Goal: Task Accomplishment & Management: Manage account settings

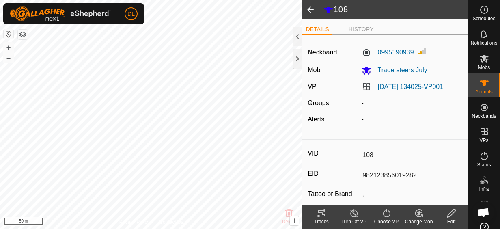
click at [310, 9] on span at bounding box center [311, 9] width 16 height 19
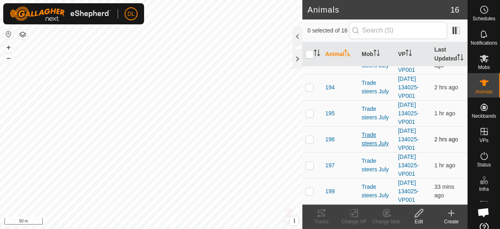
scroll to position [339, 0]
click at [331, 92] on span "194" at bounding box center [329, 87] width 9 height 9
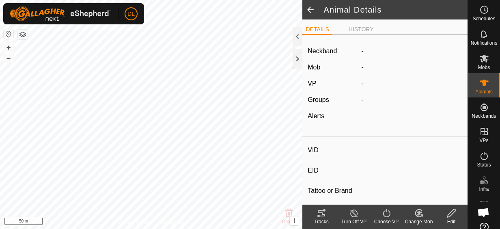
type input "194"
type input "-"
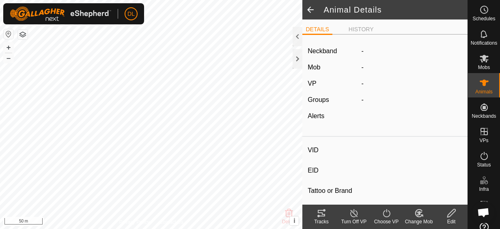
type input "243 kg"
type input "-"
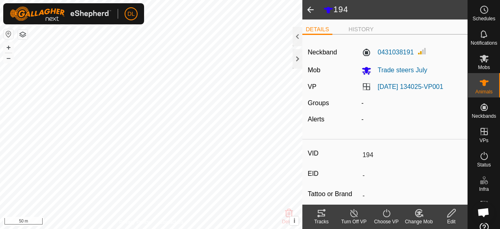
click at [453, 215] on icon at bounding box center [452, 213] width 10 height 10
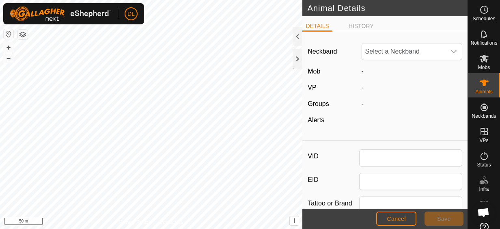
type input "194"
type input "243"
type input "[DATE]"
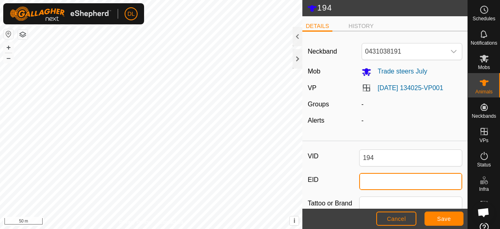
click at [377, 182] on input "EID" at bounding box center [410, 181] width 103 height 17
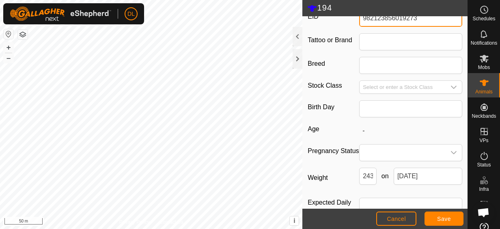
scroll to position [190, 0]
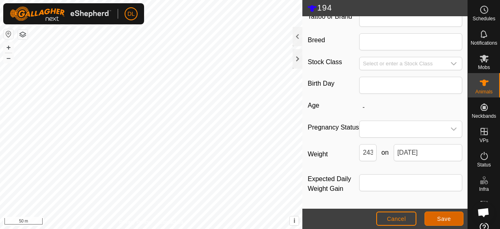
click at [437, 219] on button "Save" at bounding box center [444, 219] width 39 height 14
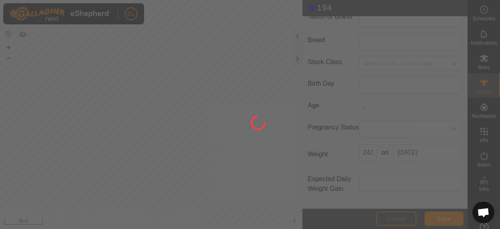
type input "-"
type input "243 kg"
type input "-"
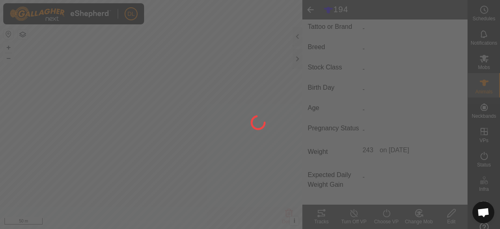
scroll to position [178, 0]
type input "982123856019273"
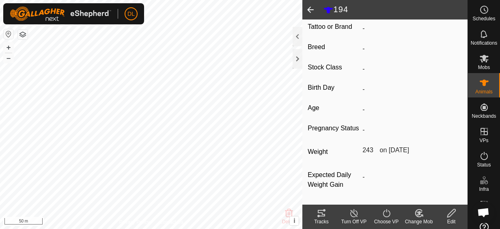
click at [309, 8] on span at bounding box center [311, 9] width 16 height 19
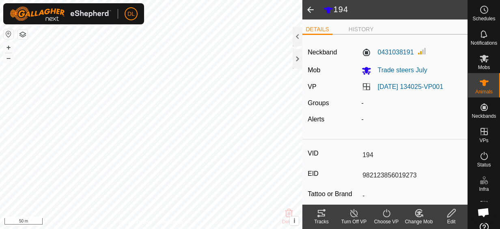
click at [309, 12] on span at bounding box center [311, 9] width 16 height 19
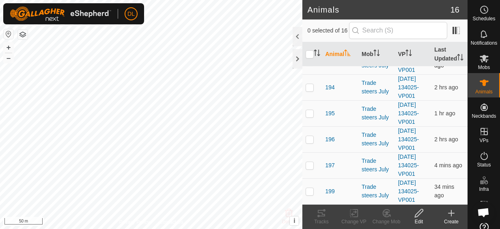
scroll to position [284, 0]
click at [326, 14] on span "191" at bounding box center [329, 9] width 9 height 9
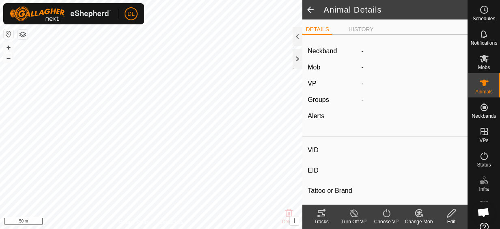
type input "191"
type input "-"
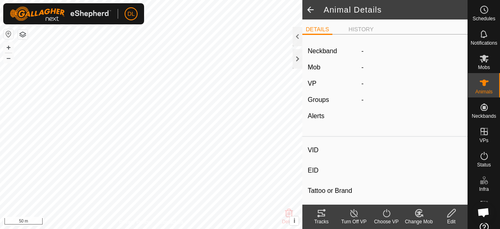
type input "0 kg"
type input "-"
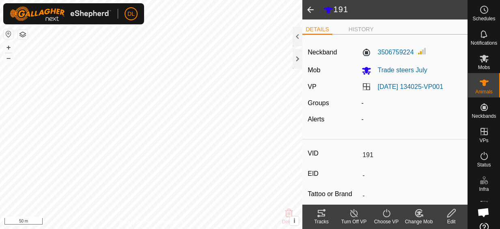
click at [448, 215] on icon at bounding box center [452, 213] width 10 height 10
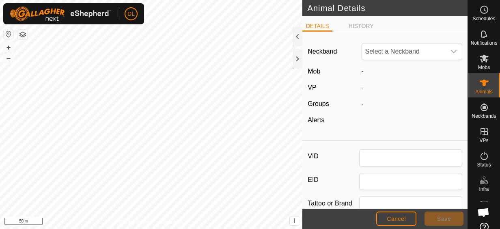
type input "191"
type input "0"
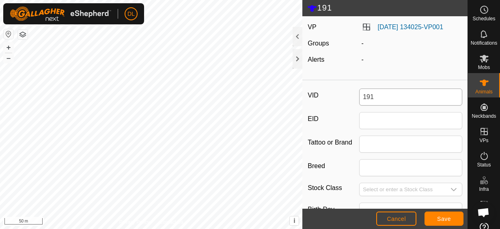
scroll to position [81, 0]
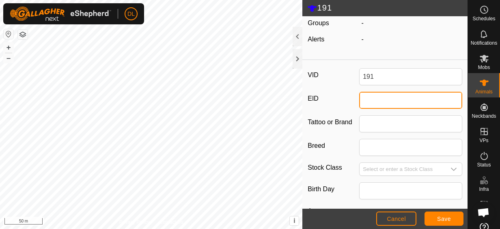
click at [378, 100] on input "EID" at bounding box center [410, 100] width 103 height 17
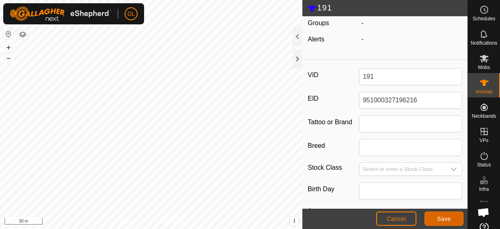
click at [447, 217] on span "Save" at bounding box center [444, 219] width 14 height 6
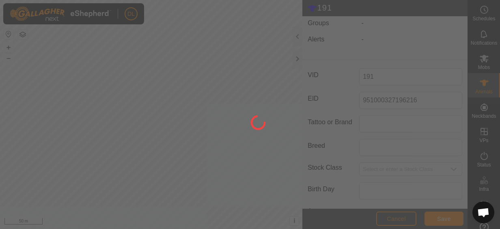
type input "-"
type input "0 kg"
type input "-"
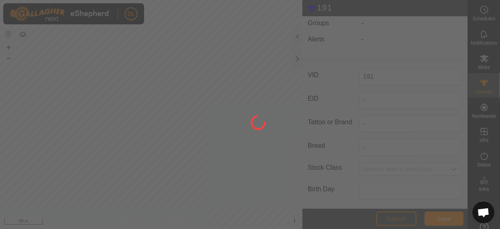
scroll to position [77, 0]
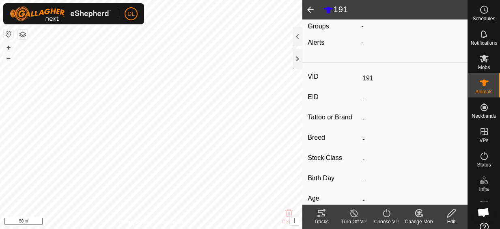
type input "951000327196216"
click at [314, 11] on span at bounding box center [311, 9] width 16 height 19
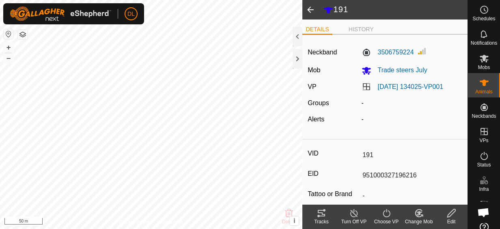
click at [307, 12] on span at bounding box center [311, 9] width 16 height 19
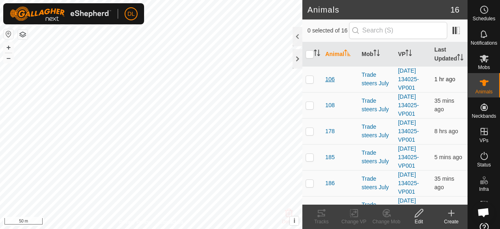
click at [334, 84] on span "106" at bounding box center [329, 79] width 9 height 9
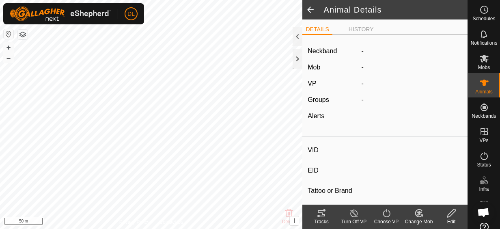
type input "106"
type input "-"
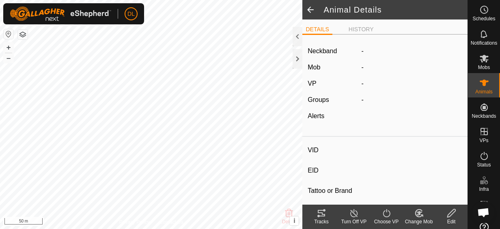
type input "0 kg"
type input "-"
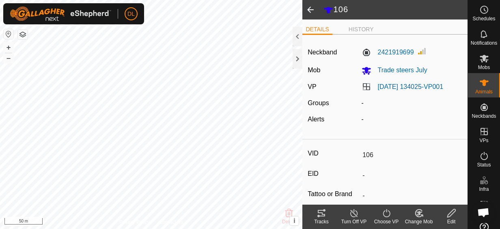
click at [366, 171] on input "-" at bounding box center [410, 176] width 103 height 14
click at [374, 175] on input "-" at bounding box center [410, 176] width 103 height 14
click at [453, 207] on div "Edit" at bounding box center [451, 217] width 32 height 24
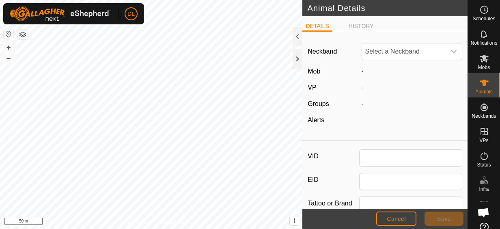
type input "106"
type input "0"
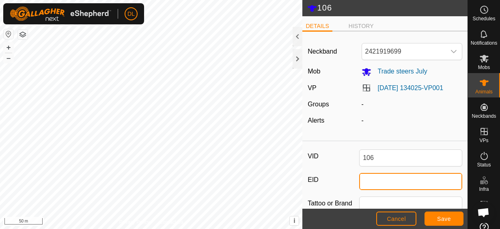
click at [383, 182] on input "EID" at bounding box center [410, 181] width 103 height 17
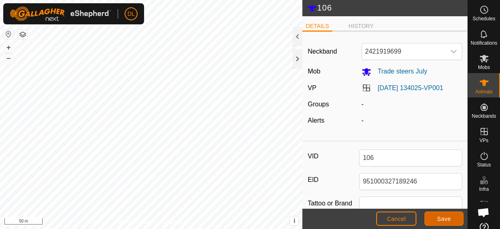
click at [448, 219] on span "Save" at bounding box center [444, 219] width 14 height 6
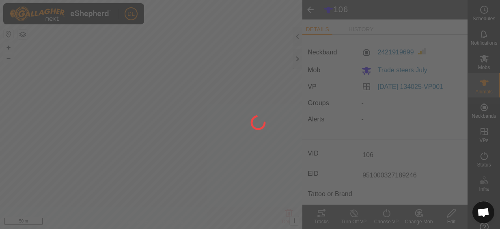
type input "-"
type input "0 kg"
type input "-"
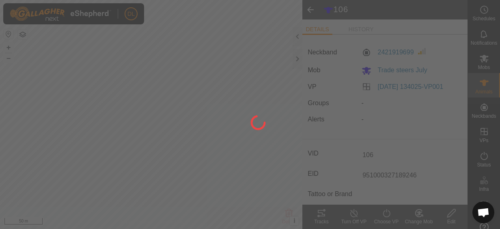
type input "-"
type input "951000327189246"
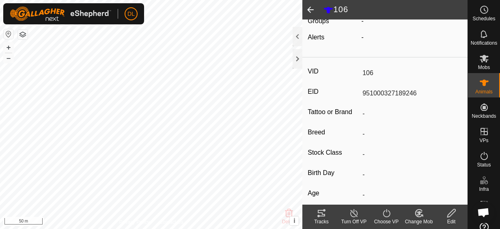
scroll to position [81, 0]
click at [313, 10] on span at bounding box center [311, 9] width 16 height 19
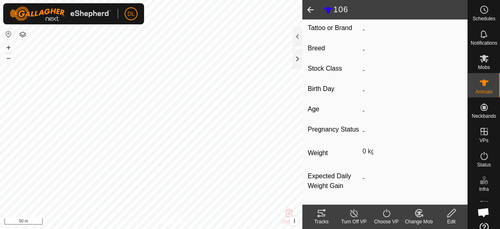
scroll to position [178, 0]
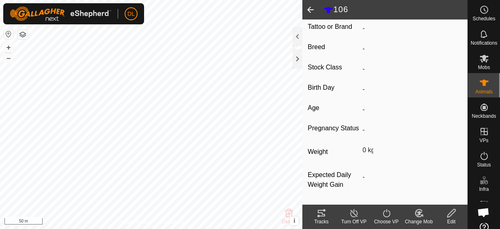
click at [457, 214] on icon at bounding box center [452, 213] width 10 height 10
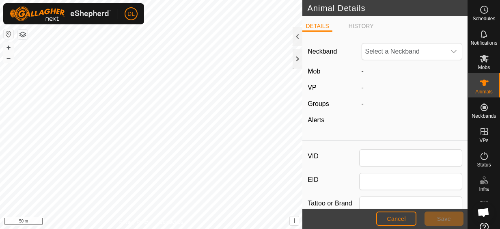
type input "106"
type input "951000327189246"
type input "0"
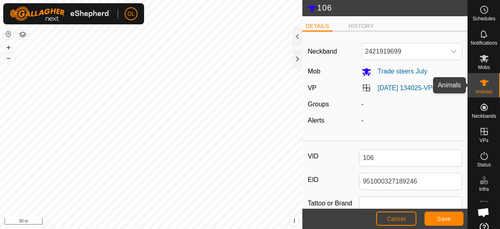
click at [480, 84] on icon at bounding box center [484, 83] width 9 height 6
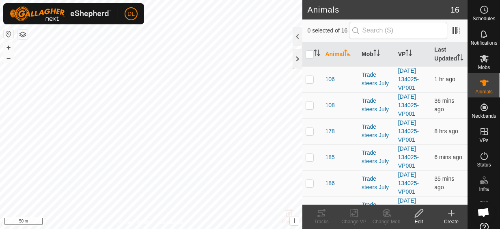
click at [420, 213] on icon at bounding box center [419, 213] width 10 height 10
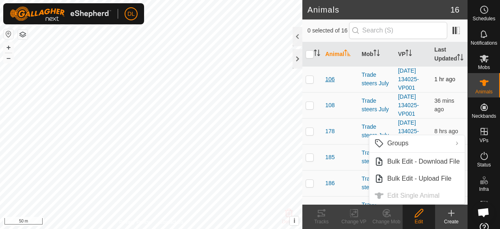
click at [333, 84] on span "106" at bounding box center [329, 79] width 9 height 9
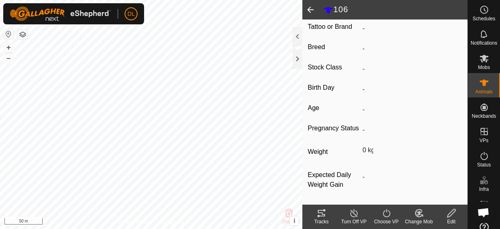
scroll to position [178, 0]
click at [451, 211] on icon at bounding box center [452, 213] width 10 height 10
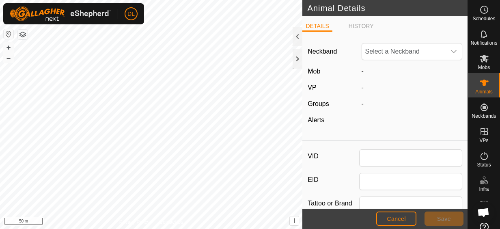
type input "106"
type input "951000327189246"
type input "0"
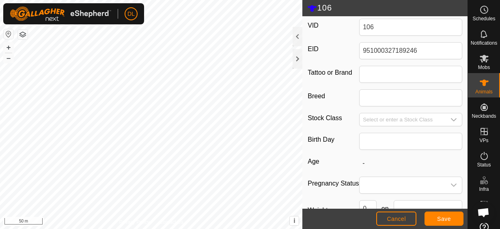
scroll to position [162, 0]
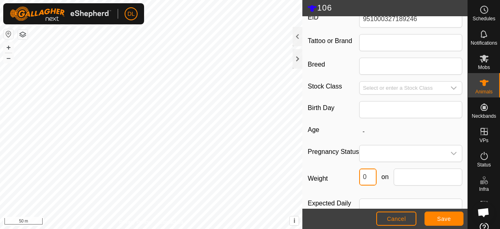
click at [366, 184] on input "0" at bounding box center [367, 177] width 17 height 17
type input "0273"
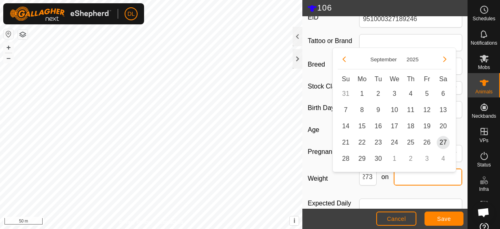
click at [410, 185] on input "text" at bounding box center [428, 177] width 69 height 17
click at [442, 143] on span "27" at bounding box center [443, 142] width 13 height 13
type input "[DATE]"
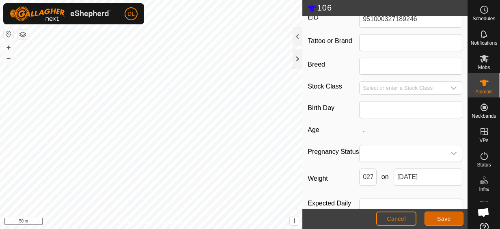
click at [448, 220] on span "Save" at bounding box center [444, 219] width 14 height 6
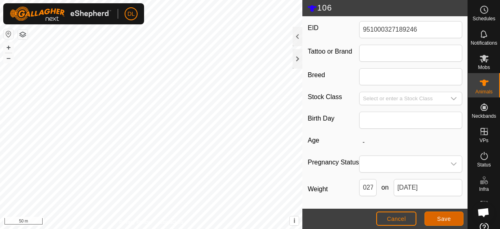
scroll to position [190, 0]
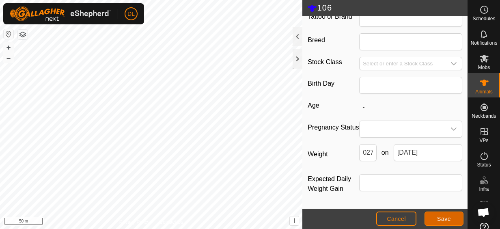
click at [446, 215] on button "Save" at bounding box center [444, 219] width 39 height 14
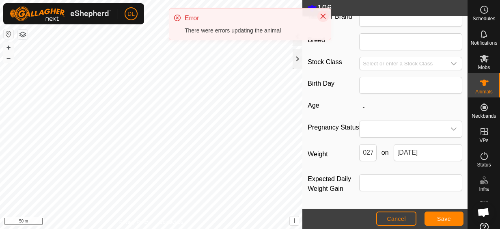
click at [322, 15] on icon "Close" at bounding box center [323, 16] width 5 height 5
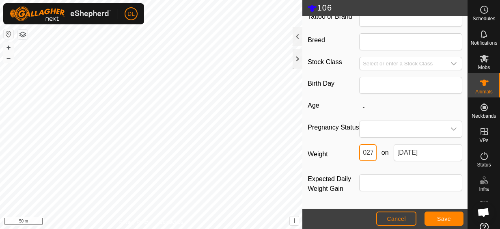
click at [368, 158] on input "0273" at bounding box center [367, 152] width 17 height 17
click at [363, 151] on input "0273" at bounding box center [367, 152] width 17 height 17
type input "273"
click at [451, 223] on button "Save" at bounding box center [444, 219] width 39 height 14
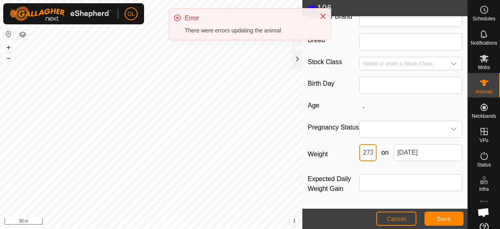
click at [369, 151] on input "273" at bounding box center [367, 152] width 17 height 17
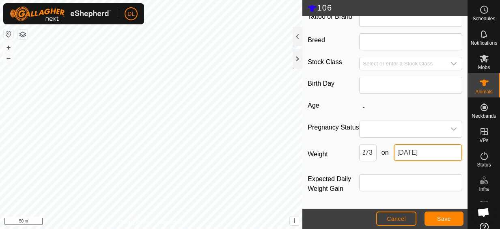
click at [420, 150] on input "[DATE]" at bounding box center [428, 152] width 69 height 17
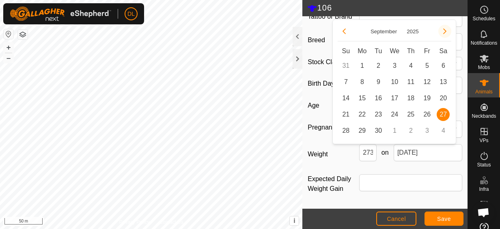
click at [446, 28] on button "Next Month" at bounding box center [445, 31] width 13 height 13
click at [446, 29] on button "Next Month" at bounding box center [445, 31] width 13 height 13
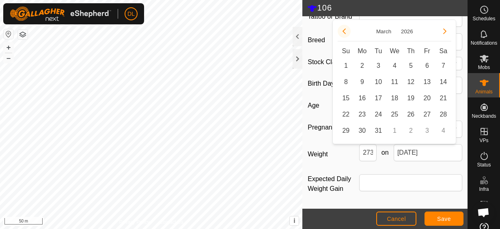
click at [345, 31] on button "Previous Month" at bounding box center [344, 31] width 13 height 13
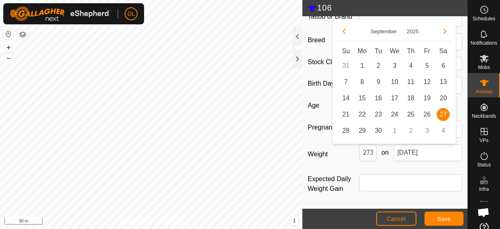
click at [445, 111] on span "27" at bounding box center [443, 114] width 13 height 13
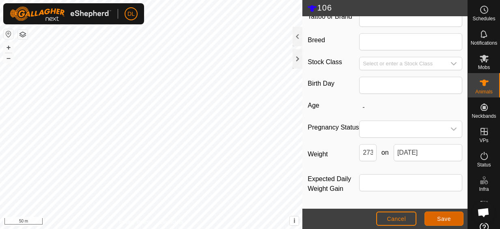
click at [443, 214] on button "Save" at bounding box center [444, 219] width 39 height 14
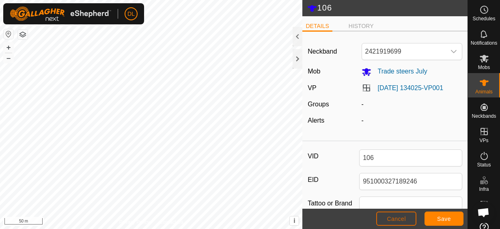
click at [408, 218] on button "Cancel" at bounding box center [396, 219] width 40 height 14
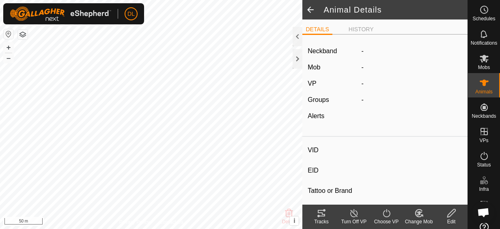
type input "106"
type input "951000327189246"
type input "-"
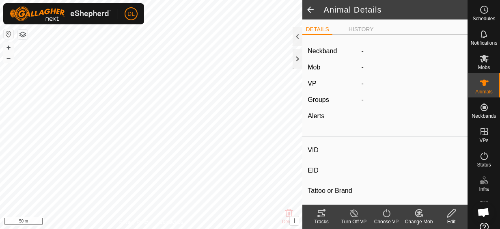
type input "0 kg"
type input "-"
